Goal: Information Seeking & Learning: Find specific fact

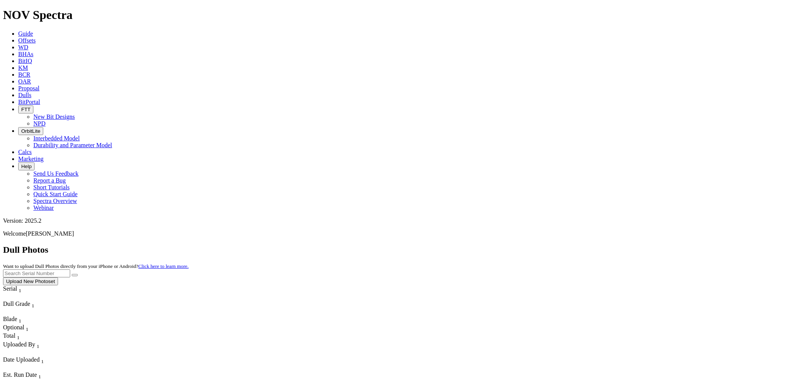
scroll to position [42, 0]
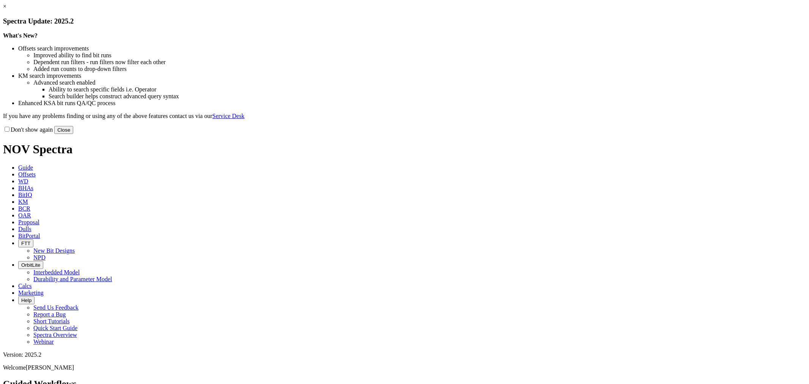
drag, startPoint x: 561, startPoint y: 210, endPoint x: 561, endPoint y: 204, distance: 6.1
click at [73, 134] on button "Close" at bounding box center [63, 130] width 19 height 8
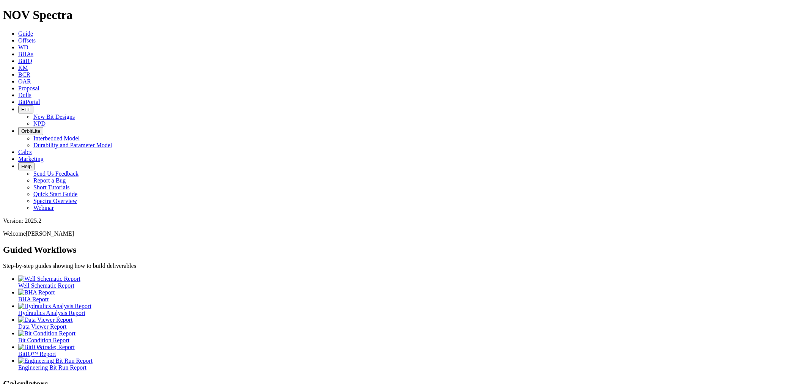
click at [36, 37] on span "Offsets" at bounding box center [26, 40] width 17 height 6
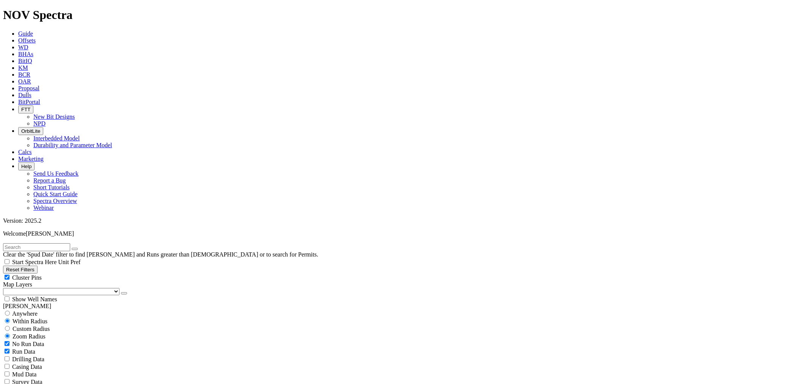
click at [49, 243] on input "text" at bounding box center [36, 247] width 67 height 8
type input "LAINEY"
click at [78, 248] on button "button" at bounding box center [75, 249] width 6 height 2
click at [70, 243] on input "text" at bounding box center [36, 247] width 67 height 8
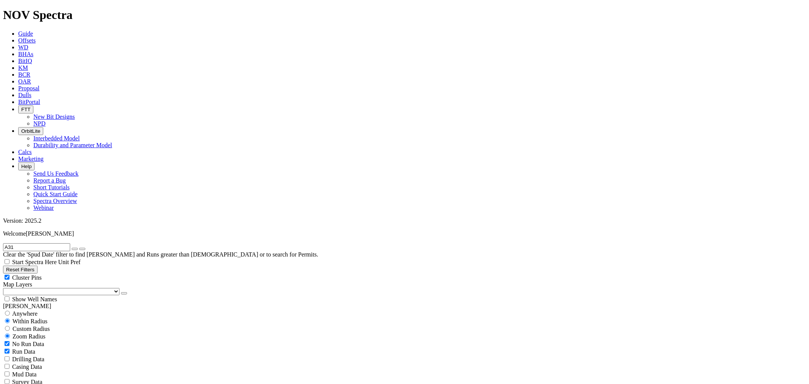
scroll to position [120459, 0]
type input "A316743"
click at [75, 249] on icon "button" at bounding box center [75, 249] width 0 height 0
click at [40, 243] on input "text" at bounding box center [36, 247] width 67 height 8
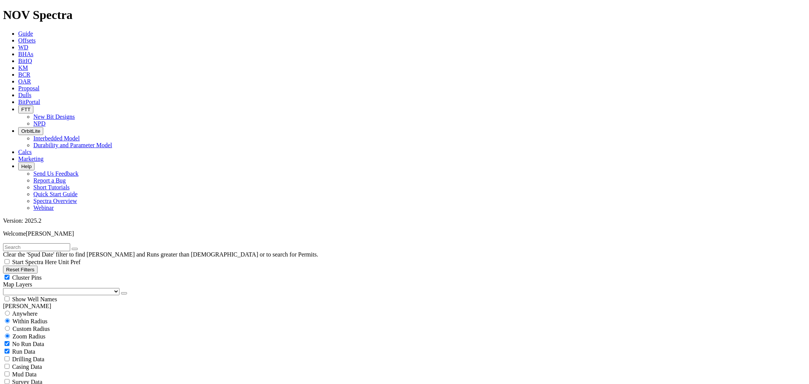
scroll to position [120459, 0]
type input "MORIA"
click at [75, 249] on icon "button" at bounding box center [75, 249] width 0 height 0
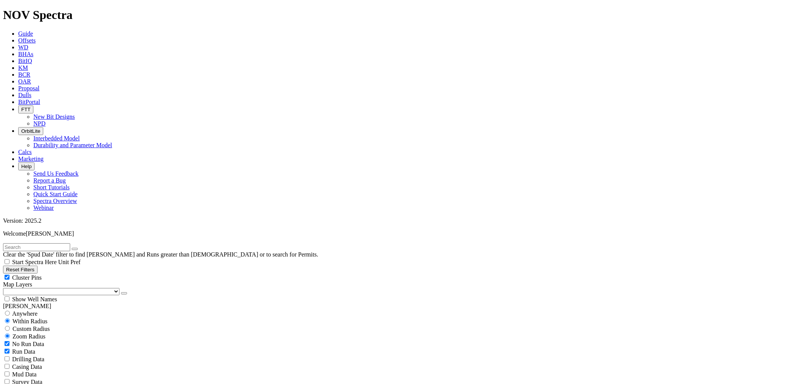
click at [70, 243] on input "text" at bounding box center [36, 247] width 67 height 8
type input "A315307"
click at [79, 248] on button "submit" at bounding box center [82, 249] width 6 height 2
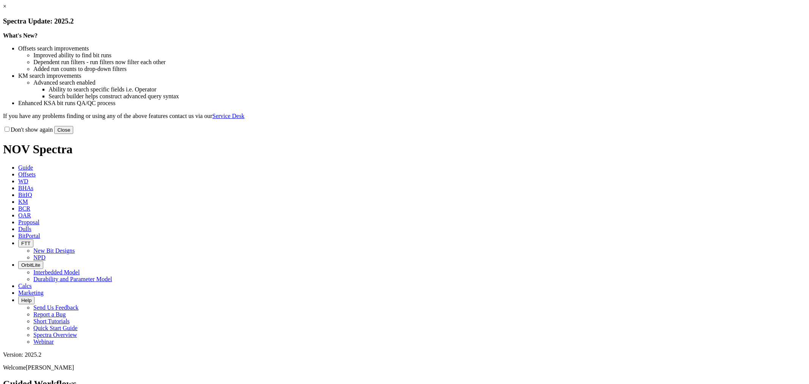
click at [73, 134] on button "Close" at bounding box center [63, 130] width 19 height 8
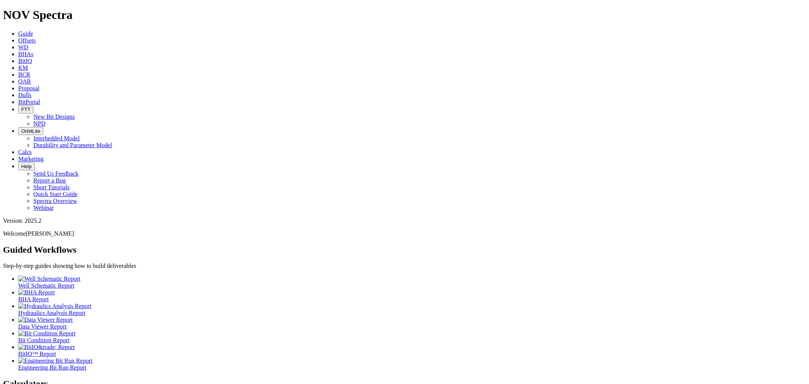
click at [31, 92] on link "Dulls" at bounding box center [24, 95] width 13 height 6
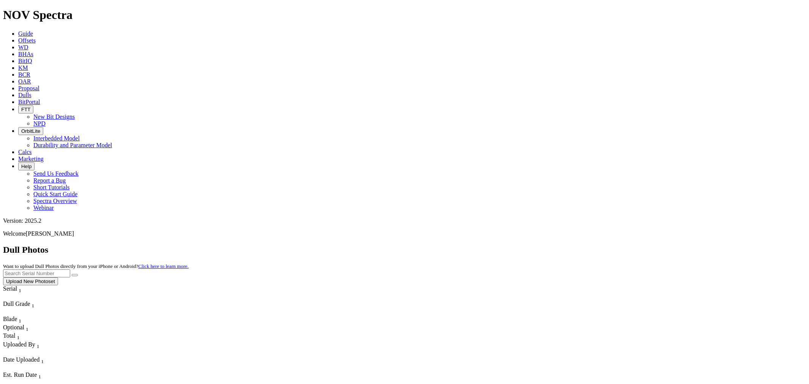
click at [70, 269] on input "text" at bounding box center [36, 273] width 67 height 8
type input "A306498"
click at [72, 274] on button "submit" at bounding box center [75, 275] width 6 height 2
click at [36, 37] on span "Offsets" at bounding box center [26, 40] width 17 height 6
